Goal: Task Accomplishment & Management: Manage account settings

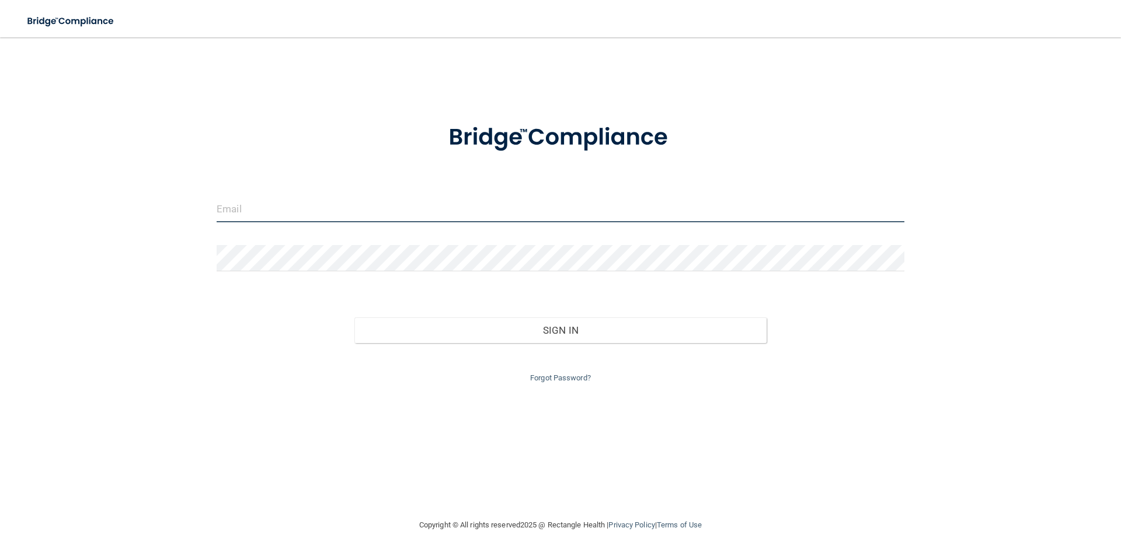
click at [258, 207] on input "email" at bounding box center [561, 209] width 688 height 26
type input "C"
type input "[EMAIL_ADDRESS][DOMAIN_NAME]"
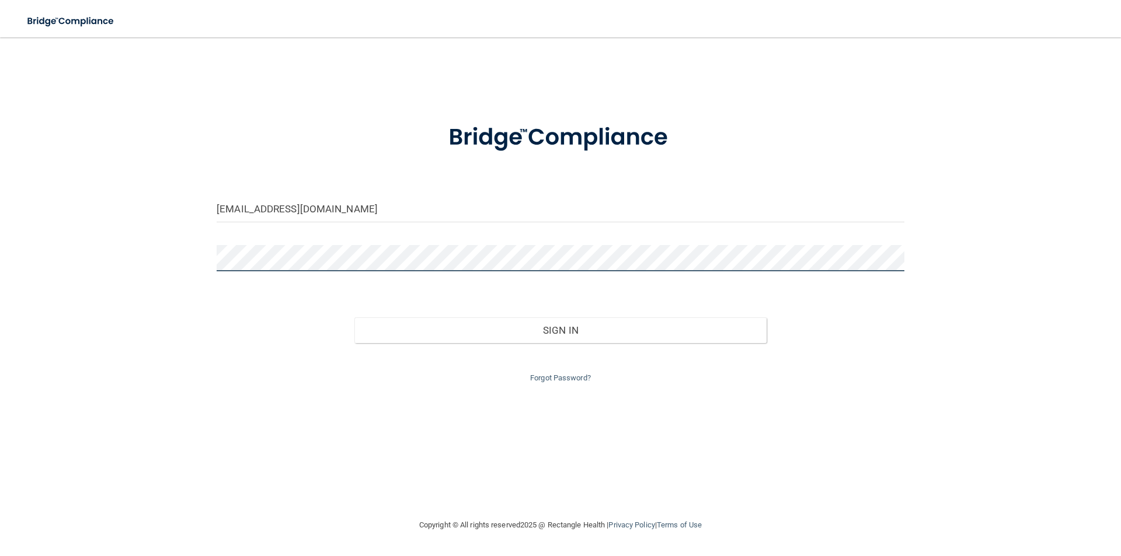
click at [354, 318] on button "Sign In" at bounding box center [560, 331] width 413 height 26
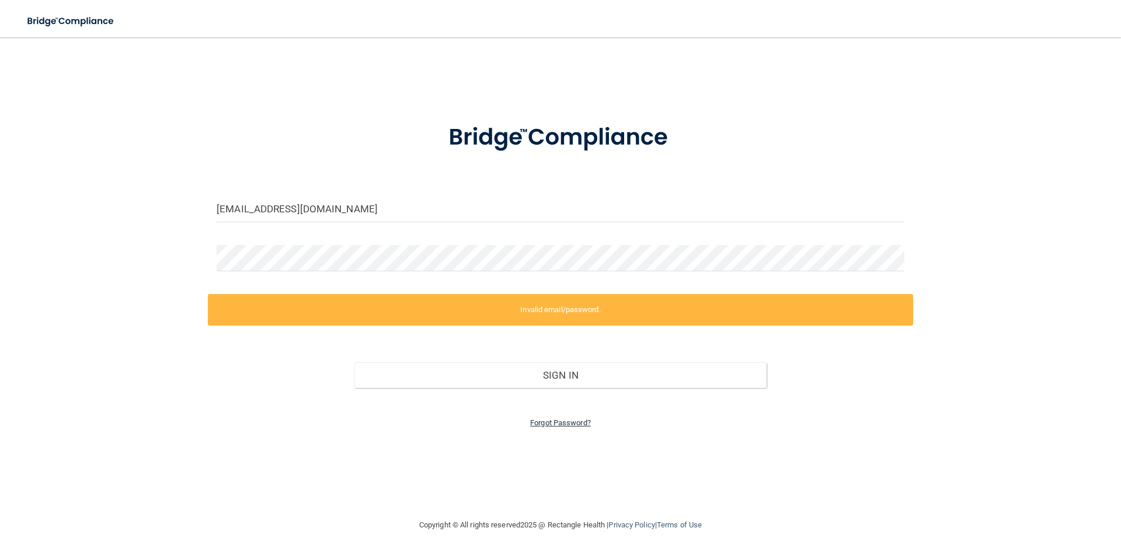
click at [549, 421] on link "Forgot Password?" at bounding box center [560, 423] width 61 height 9
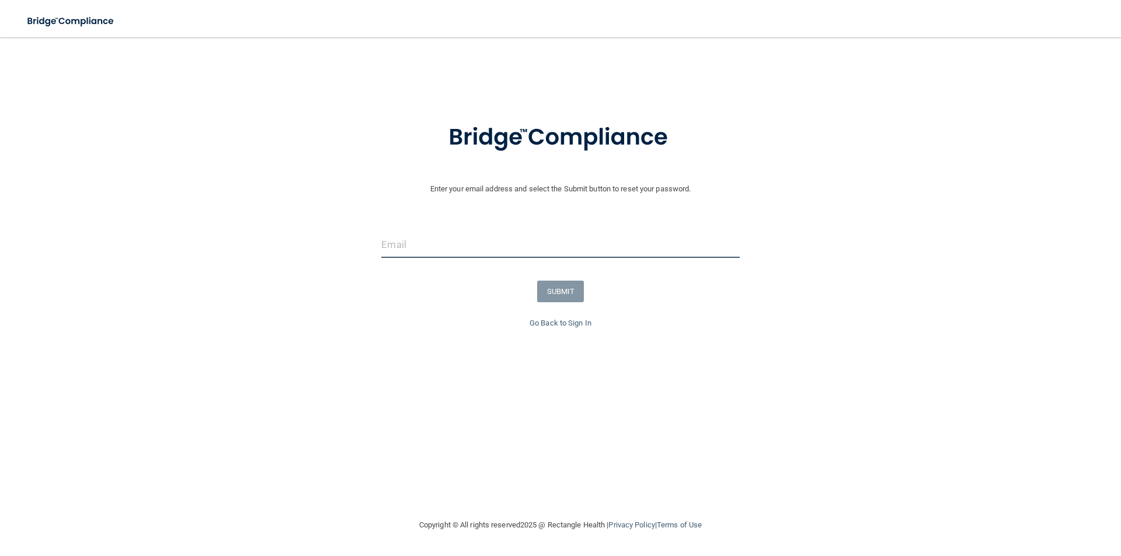
click at [419, 243] on input "email" at bounding box center [560, 245] width 358 height 26
type input "[EMAIL_ADDRESS][DOMAIN_NAME]"
click at [555, 294] on button "SUBMIT" at bounding box center [560, 292] width 47 height 22
